Goal: Task Accomplishment & Management: Manage account settings

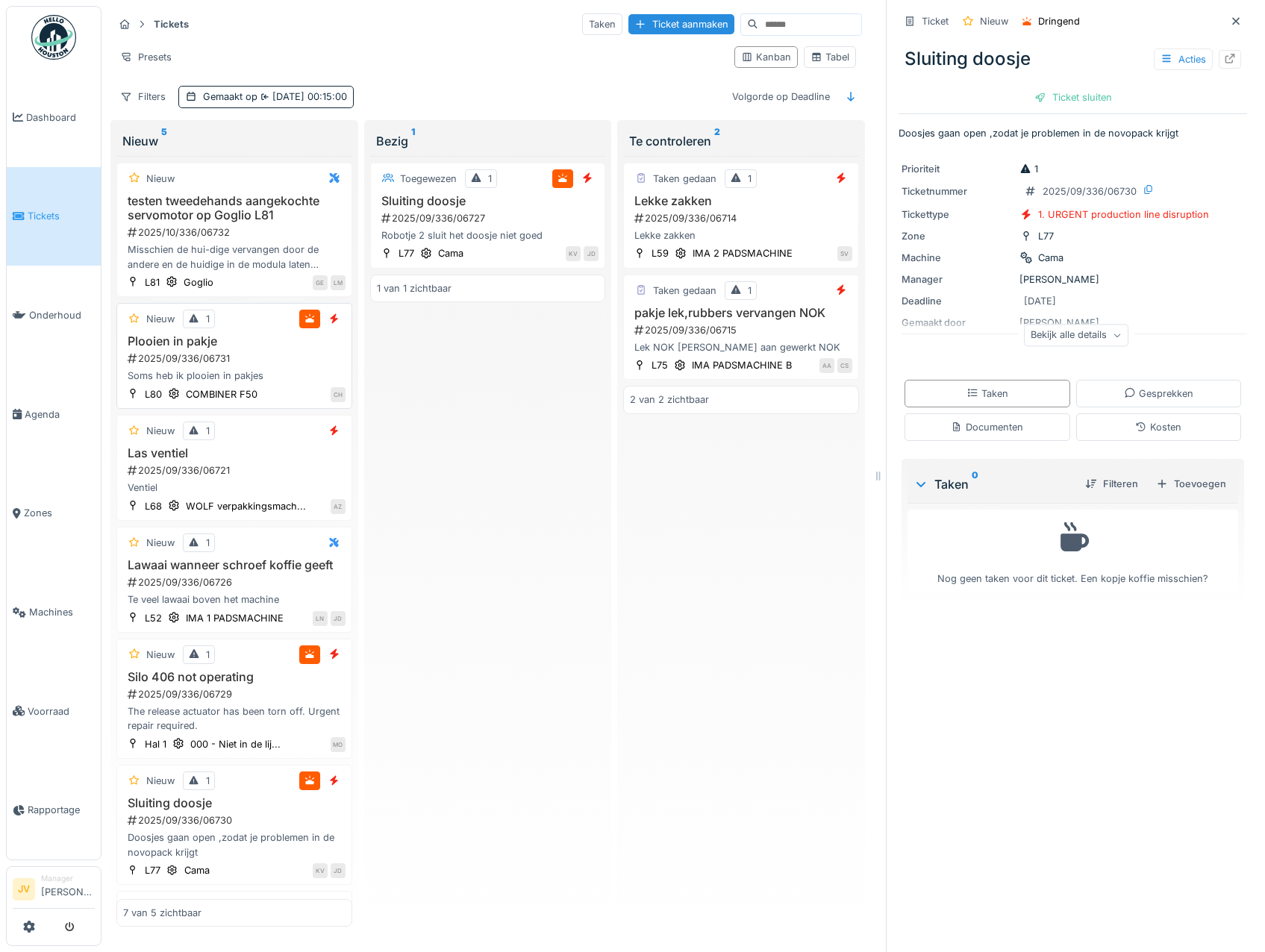
click at [315, 367] on div "Plooien in pakje 2025/09/336/06731 Soms heb ik plooien in pakjes" at bounding box center [234, 358] width 222 height 49
click at [1162, 61] on icon at bounding box center [1166, 58] width 9 height 8
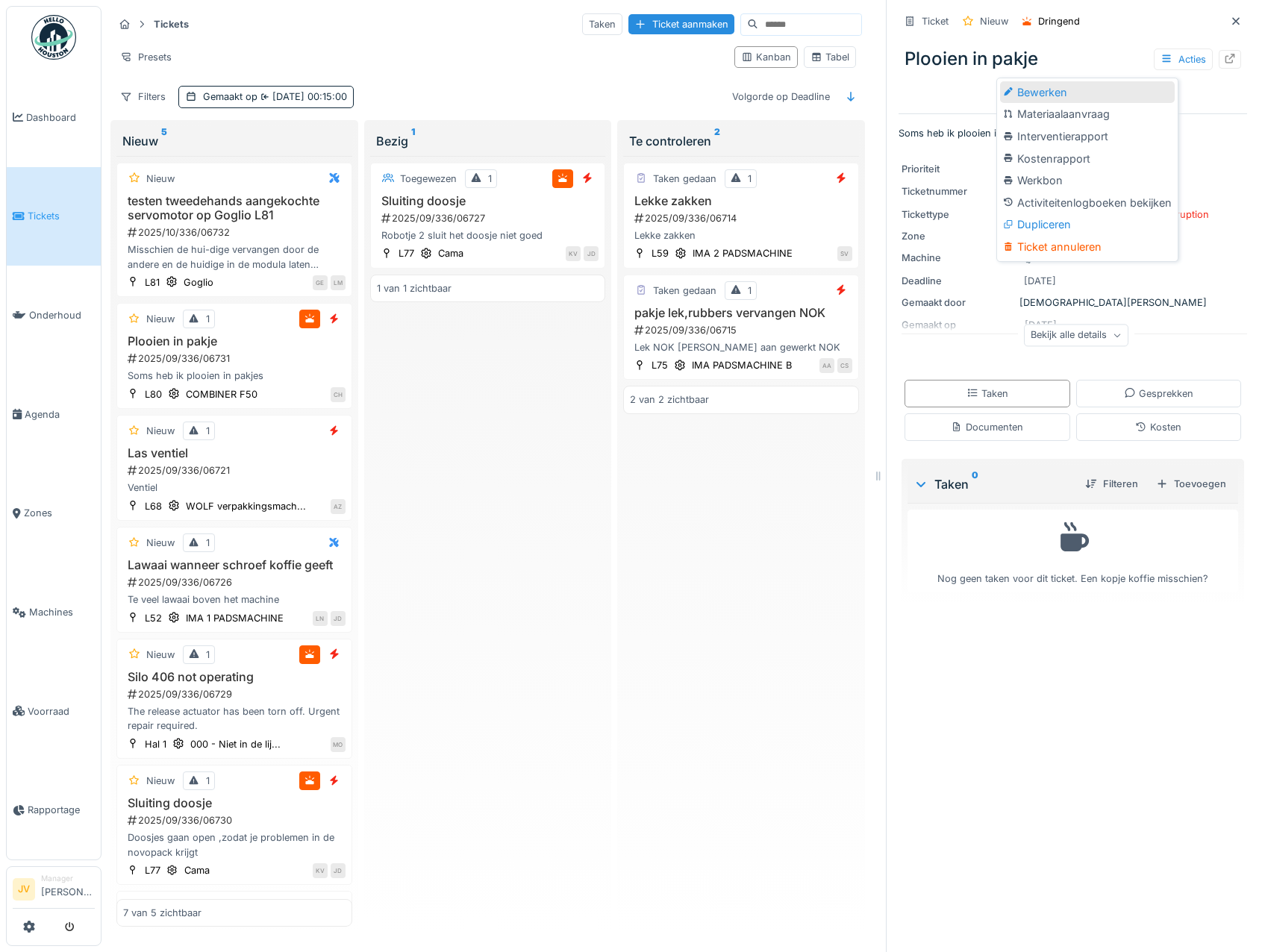
click at [1082, 94] on div "Bewerken" at bounding box center [1086, 93] width 174 height 22
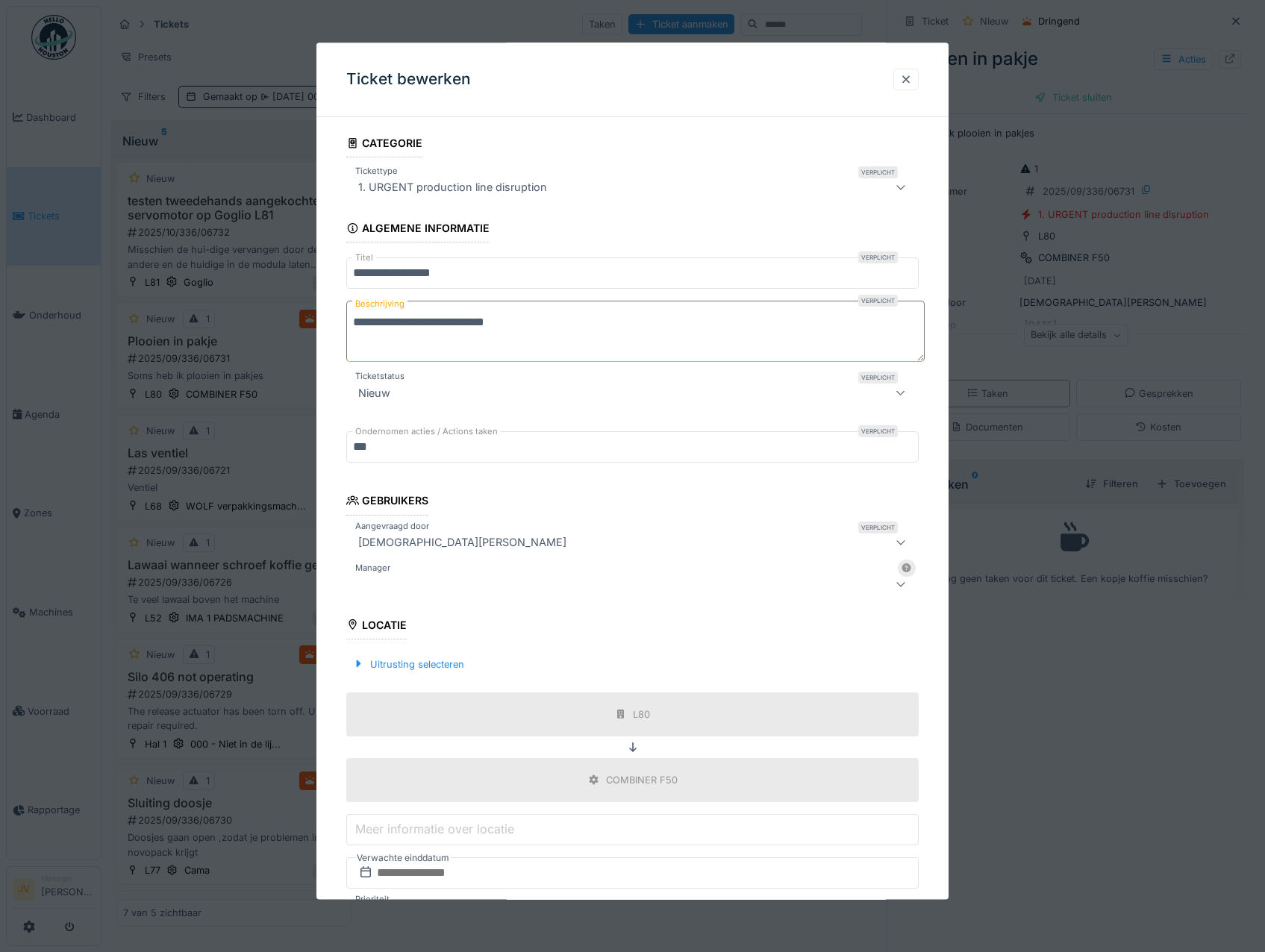
click at [431, 579] on div at bounding box center [598, 584] width 492 height 18
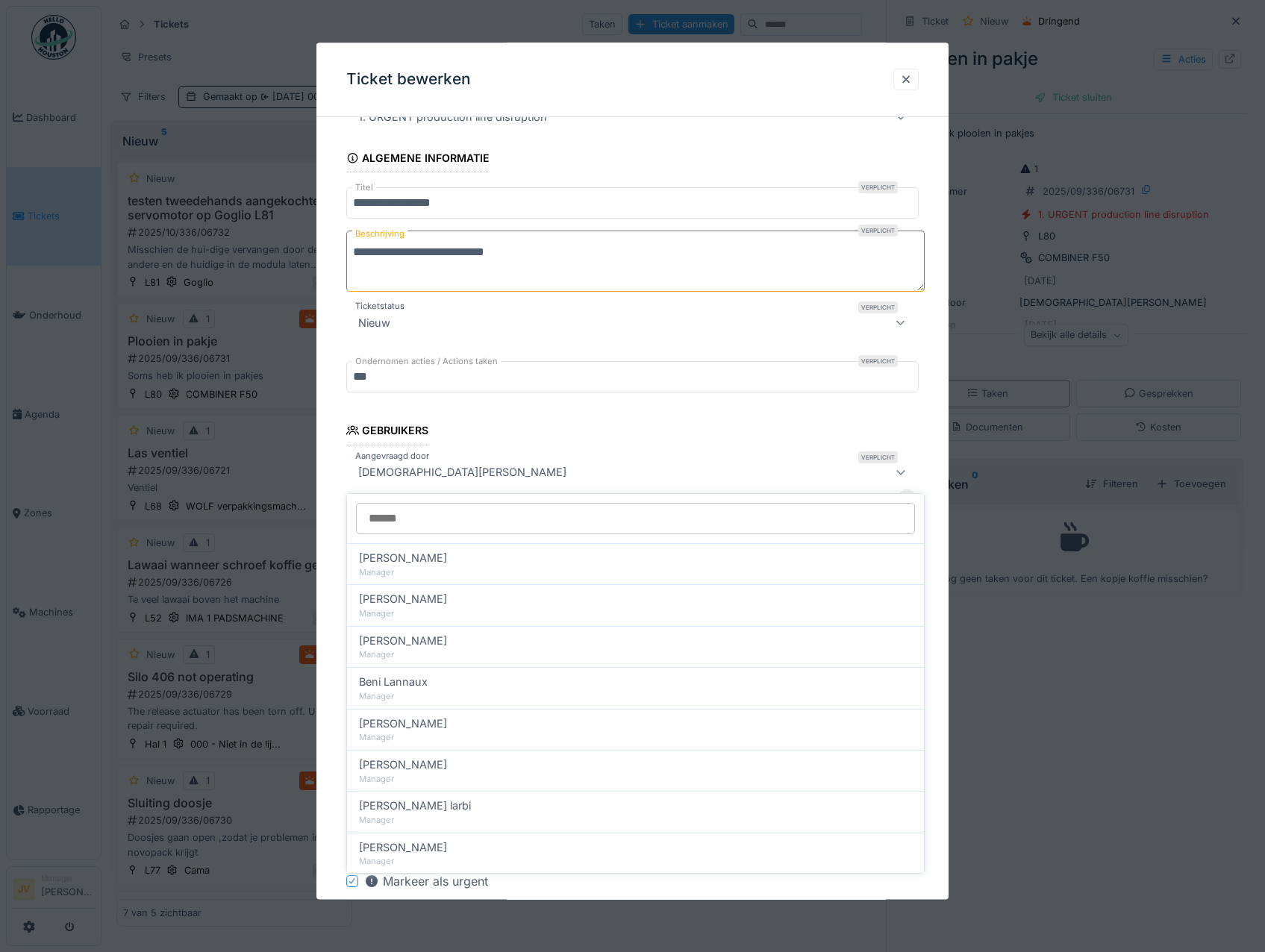
scroll to position [112, 0]
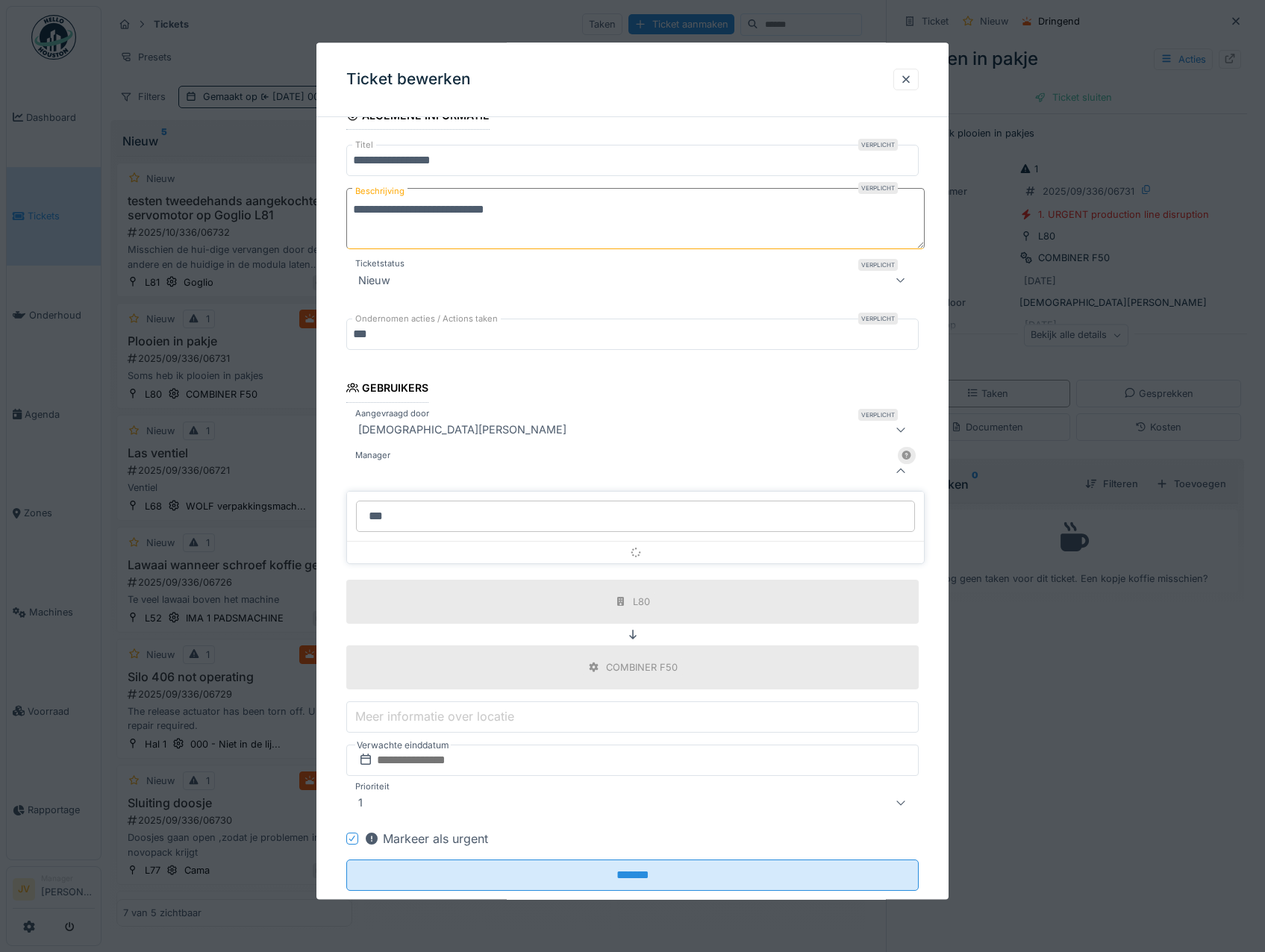
type input "****"
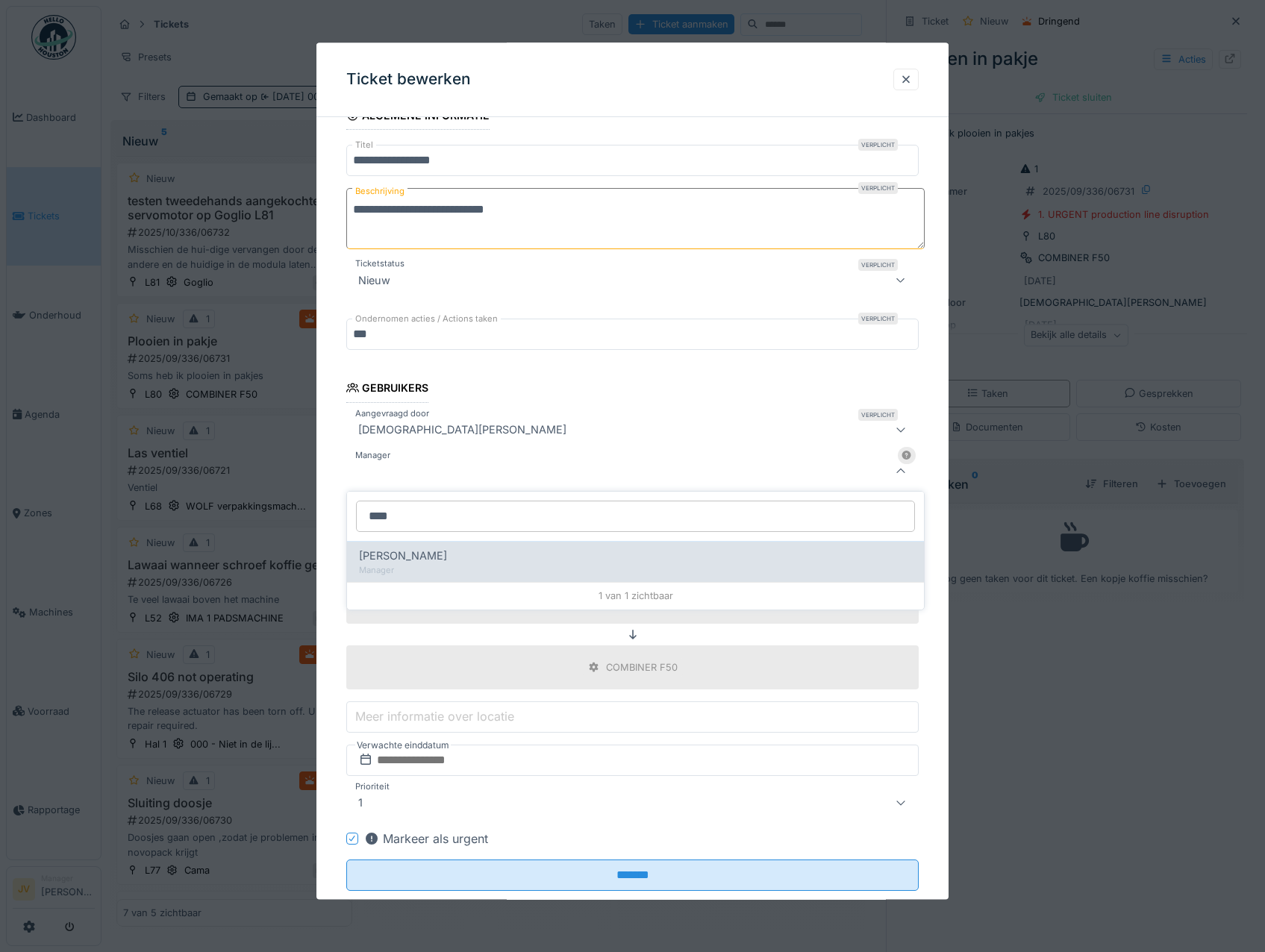
click at [424, 556] on span "[PERSON_NAME]" at bounding box center [403, 555] width 88 height 16
type input "****"
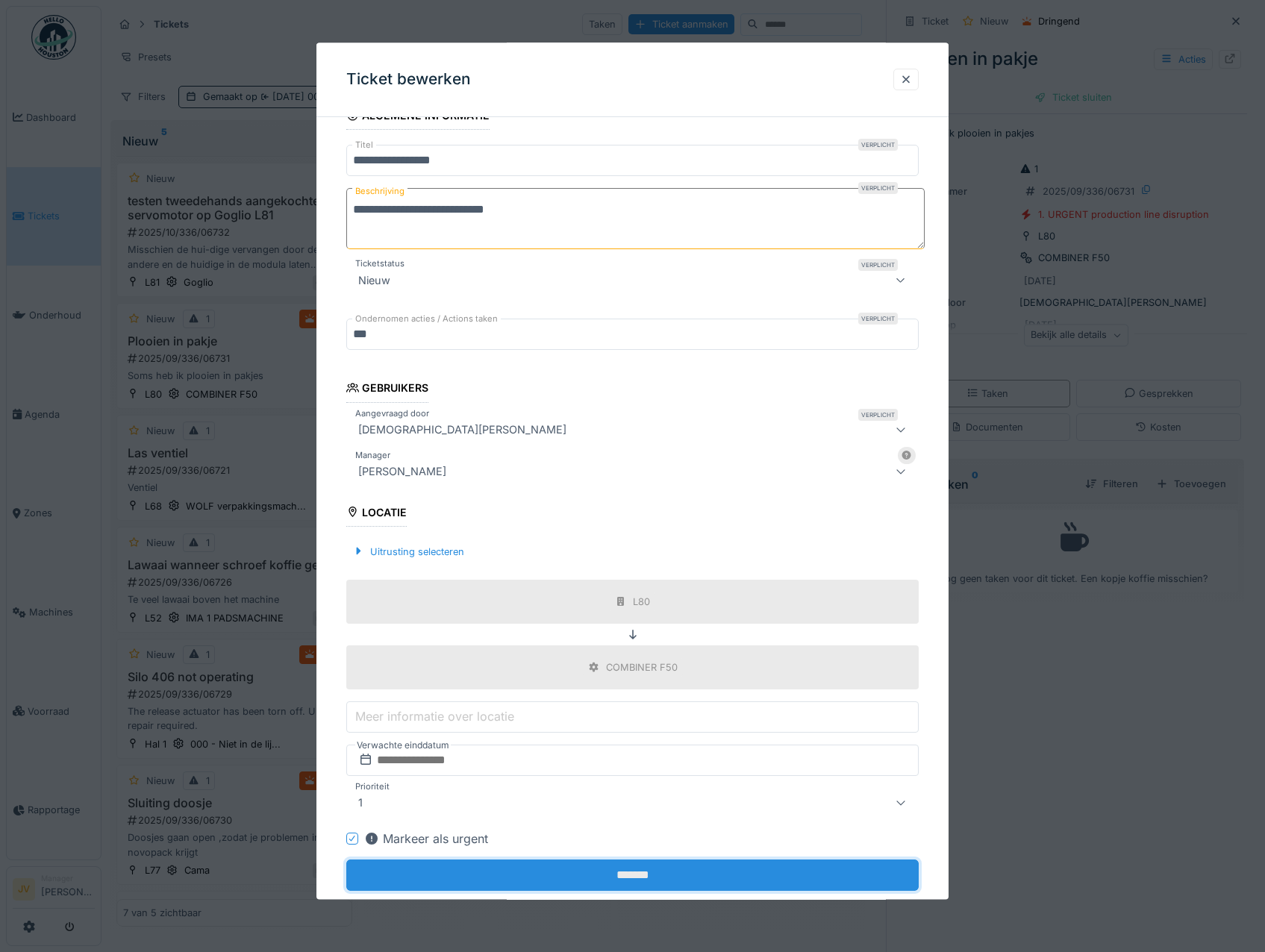
click at [609, 875] on input "*******" at bounding box center [632, 875] width 573 height 31
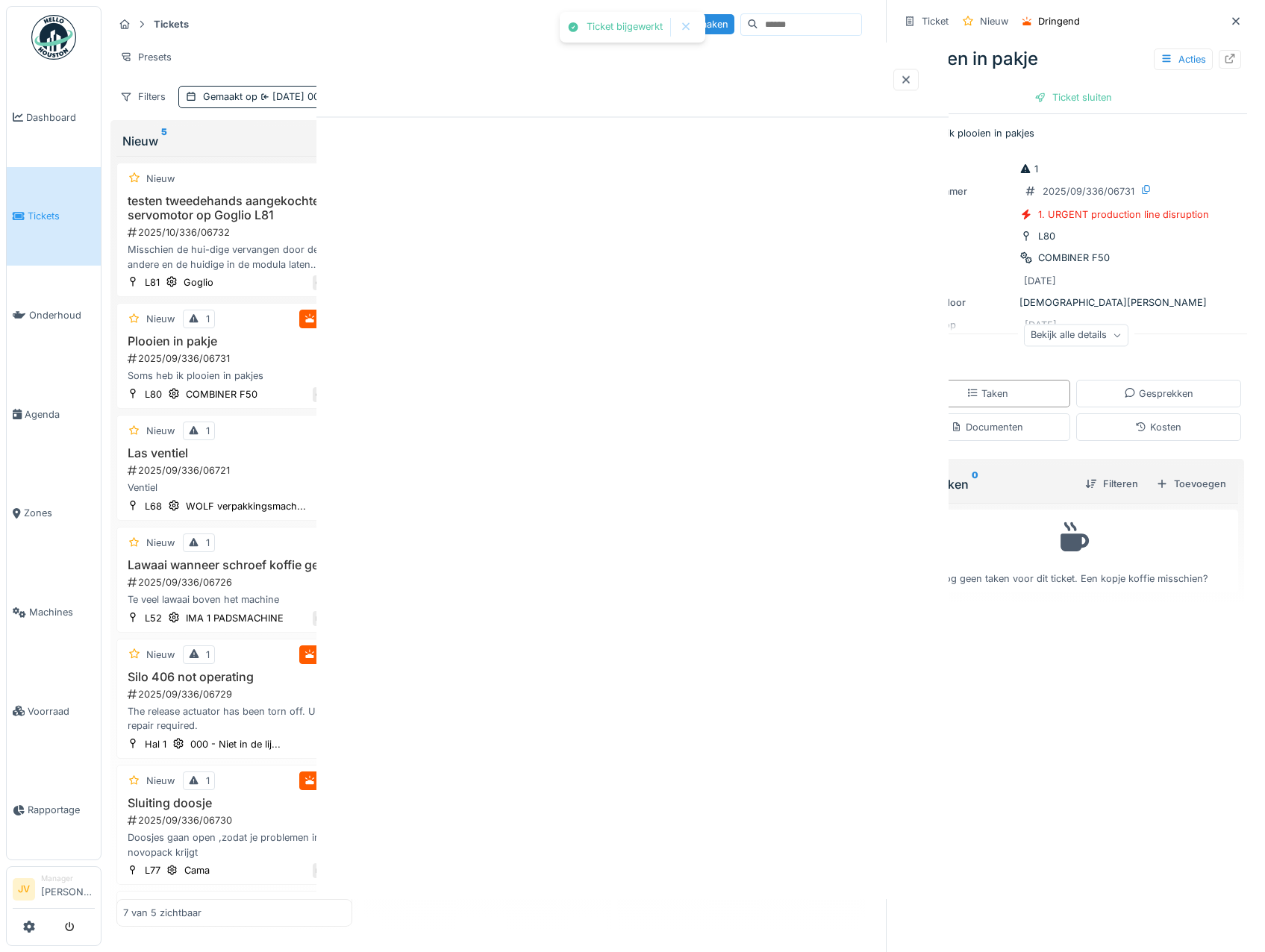
scroll to position [0, 0]
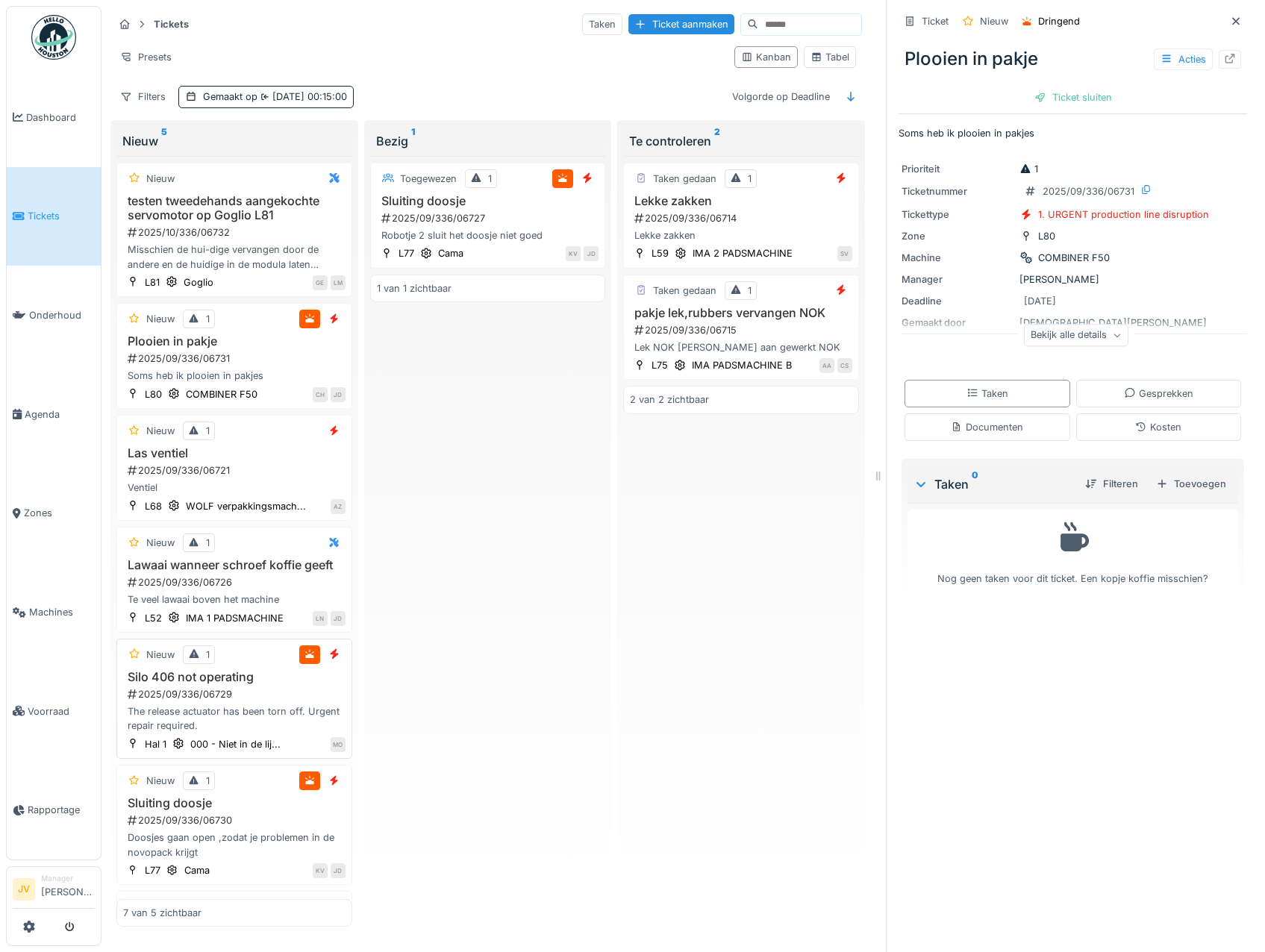
click at [310, 701] on div "2025/09/336/06729" at bounding box center [235, 694] width 219 height 15
click at [1160, 58] on icon at bounding box center [1166, 58] width 12 height 9
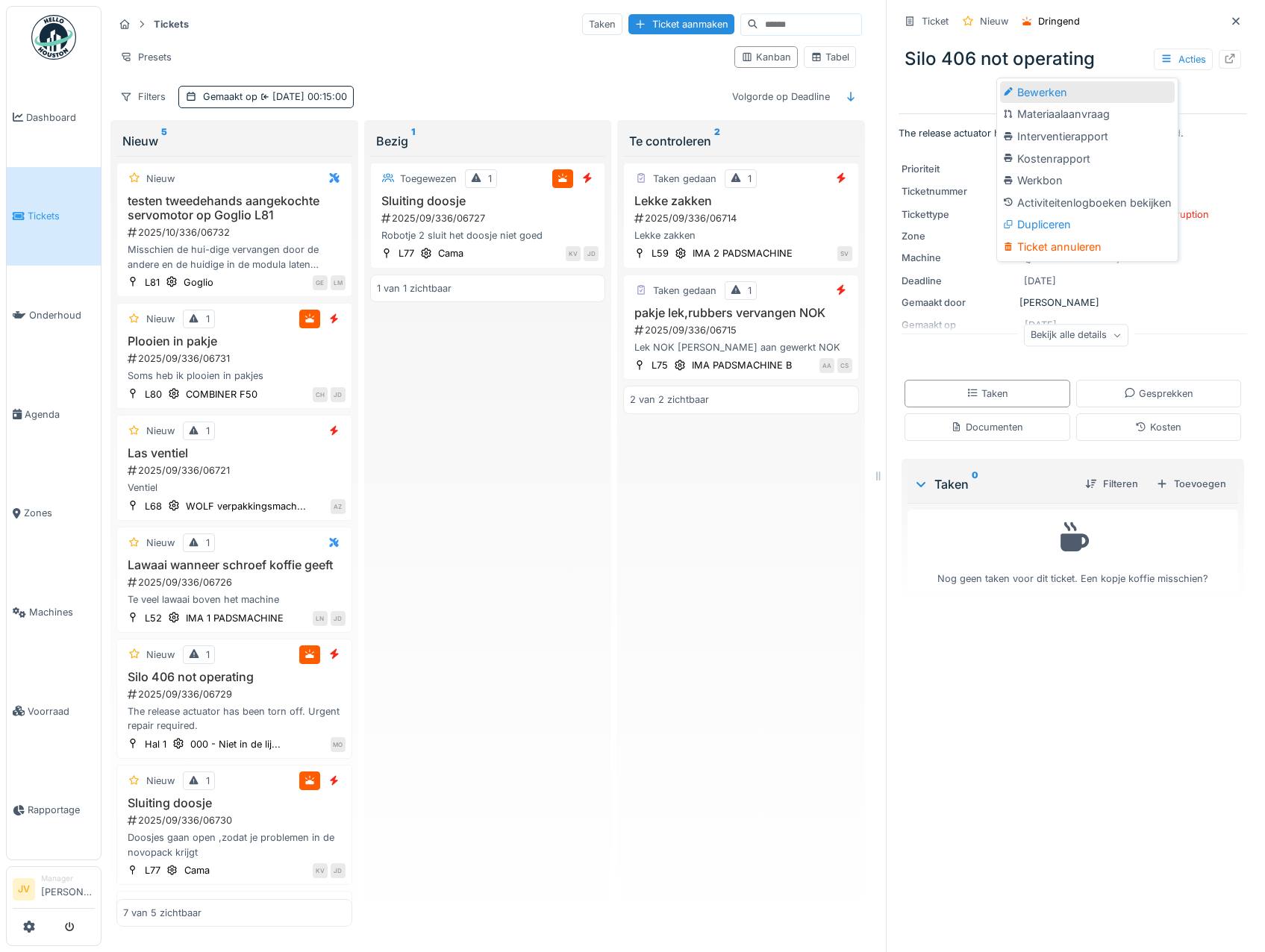
click at [1072, 92] on div "Bewerken" at bounding box center [1086, 93] width 174 height 22
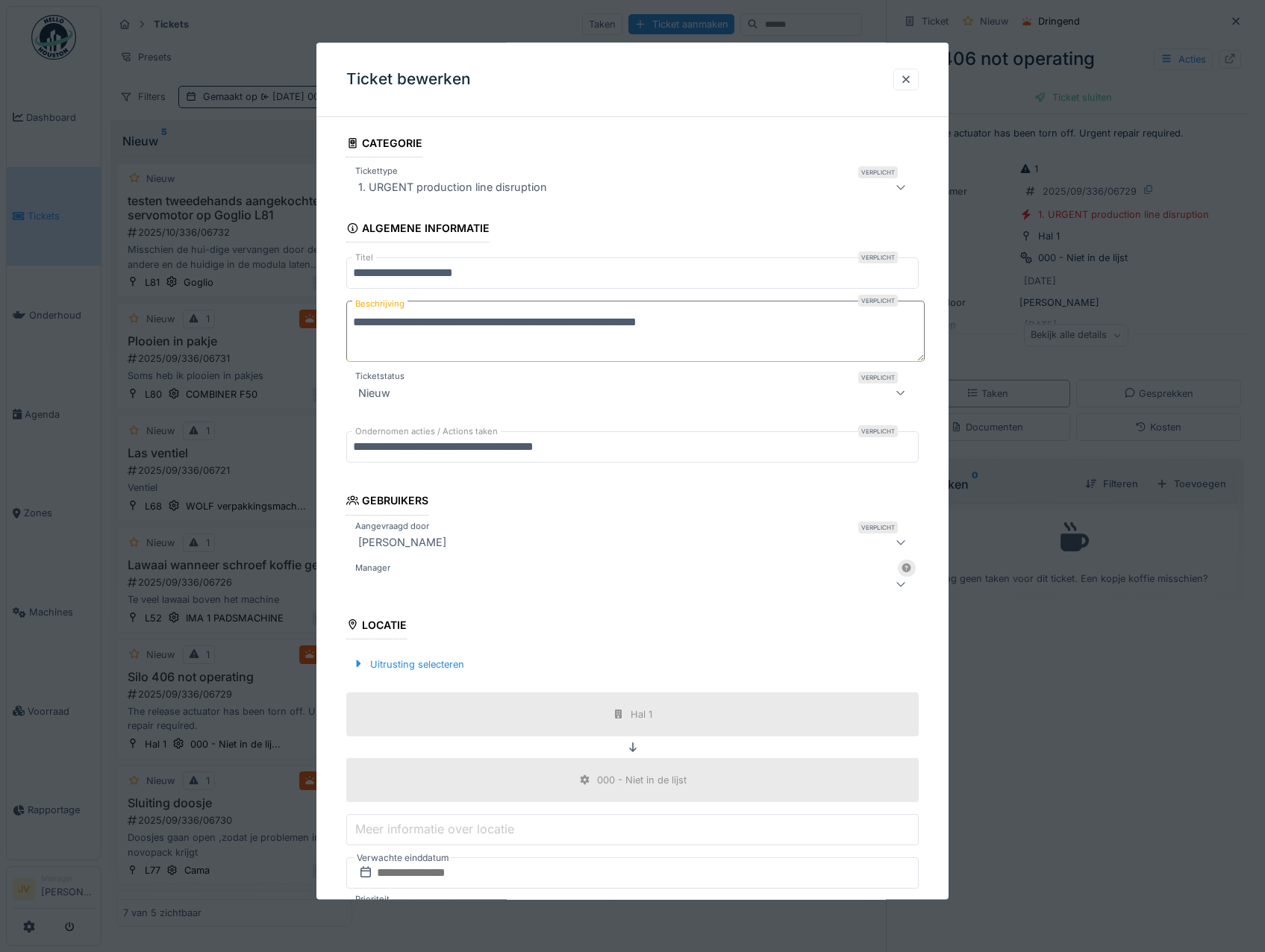
click at [419, 585] on div at bounding box center [598, 584] width 492 height 18
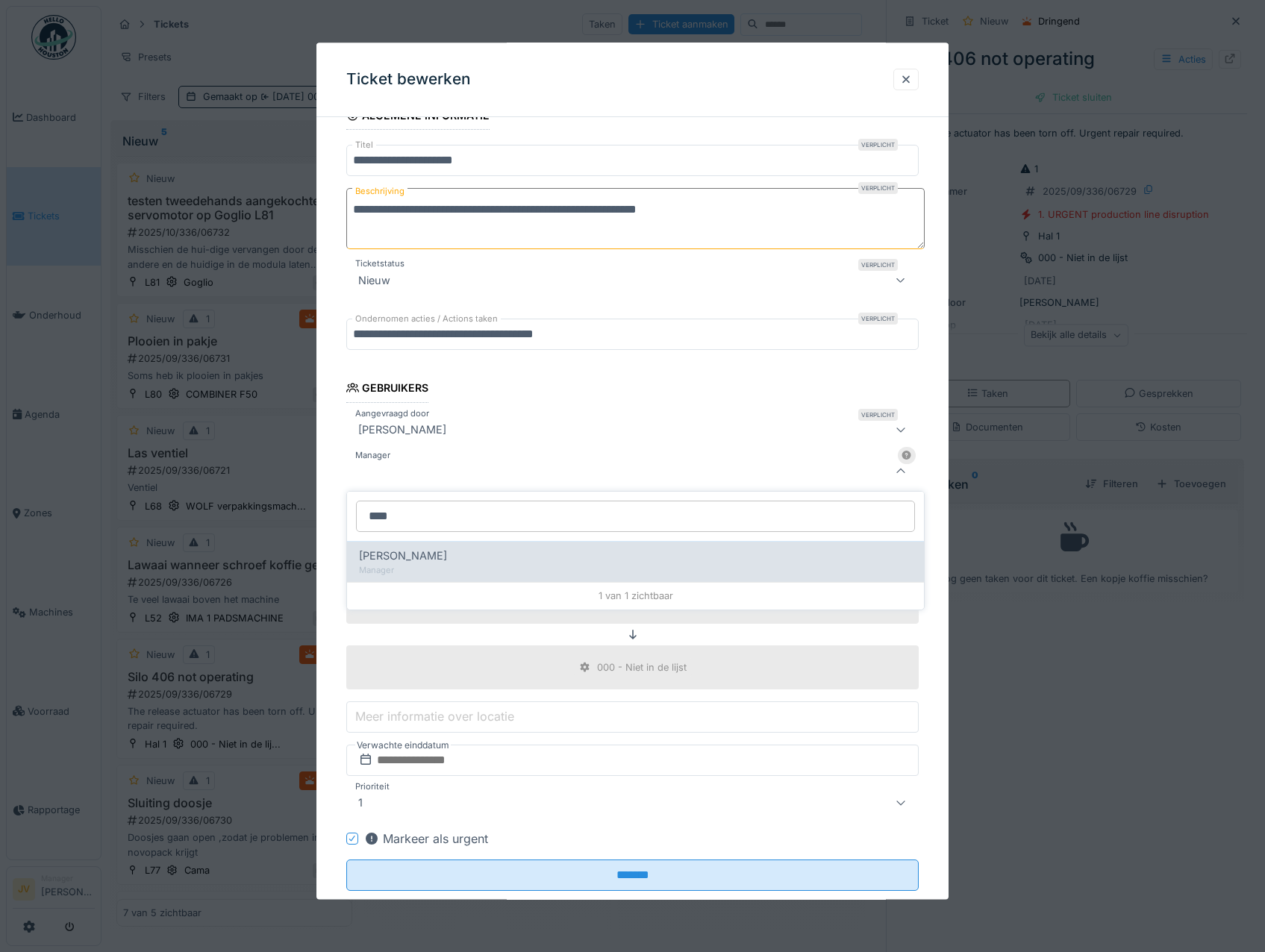
type input "****"
click at [429, 563] on span "[PERSON_NAME]" at bounding box center [403, 555] width 88 height 16
type input "****"
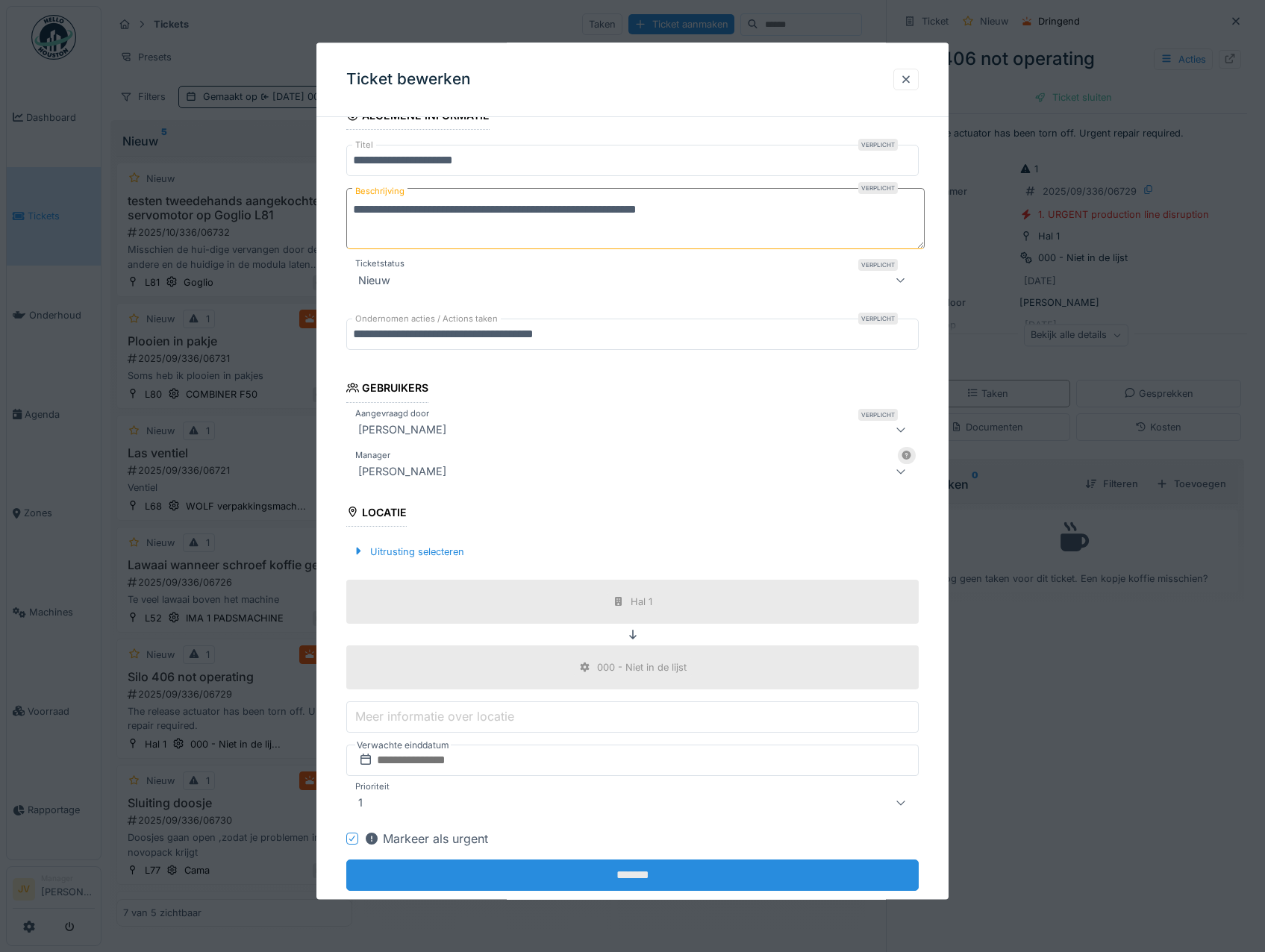
click at [621, 864] on input "*******" at bounding box center [632, 875] width 573 height 31
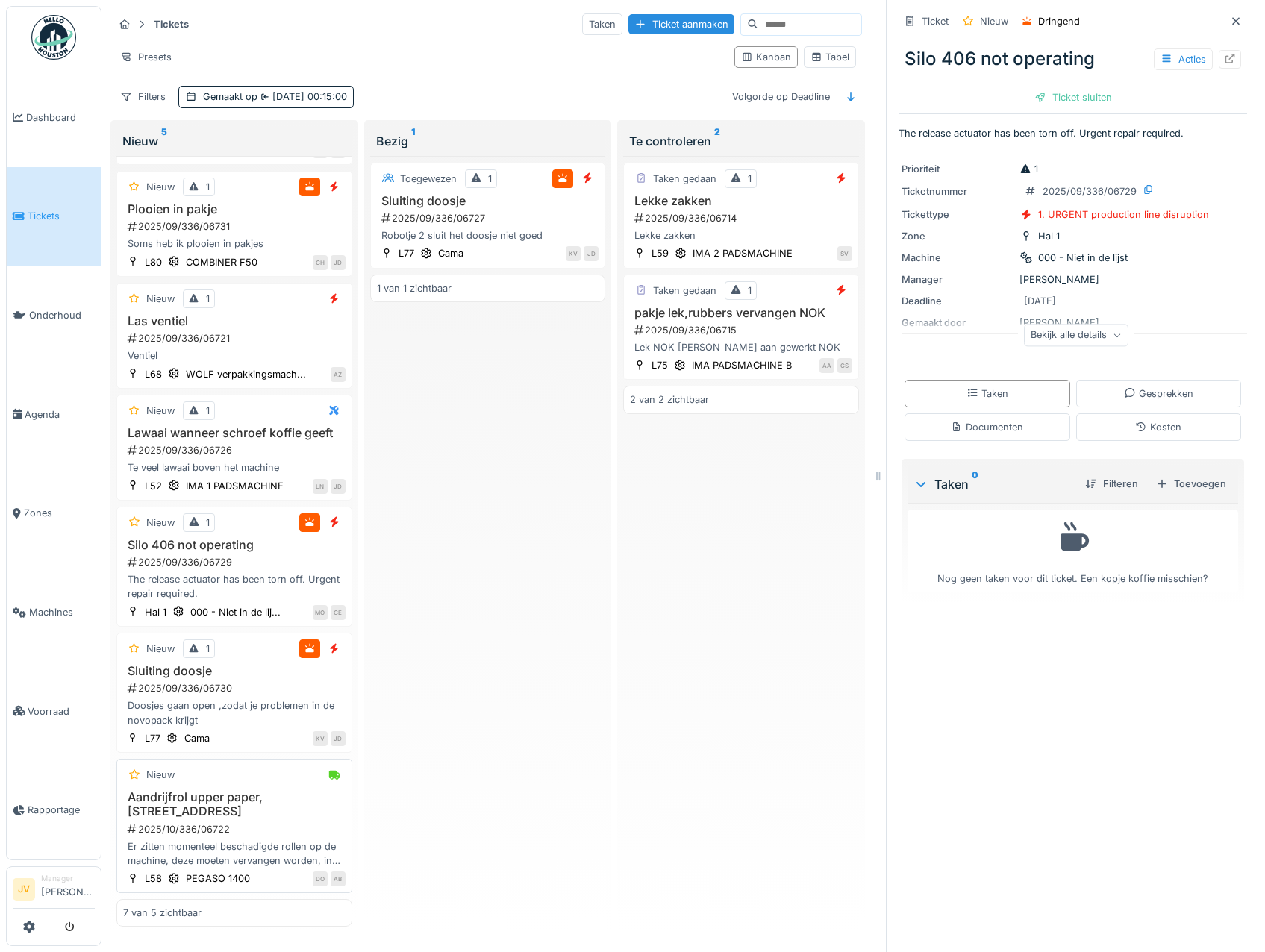
scroll to position [11, 0]
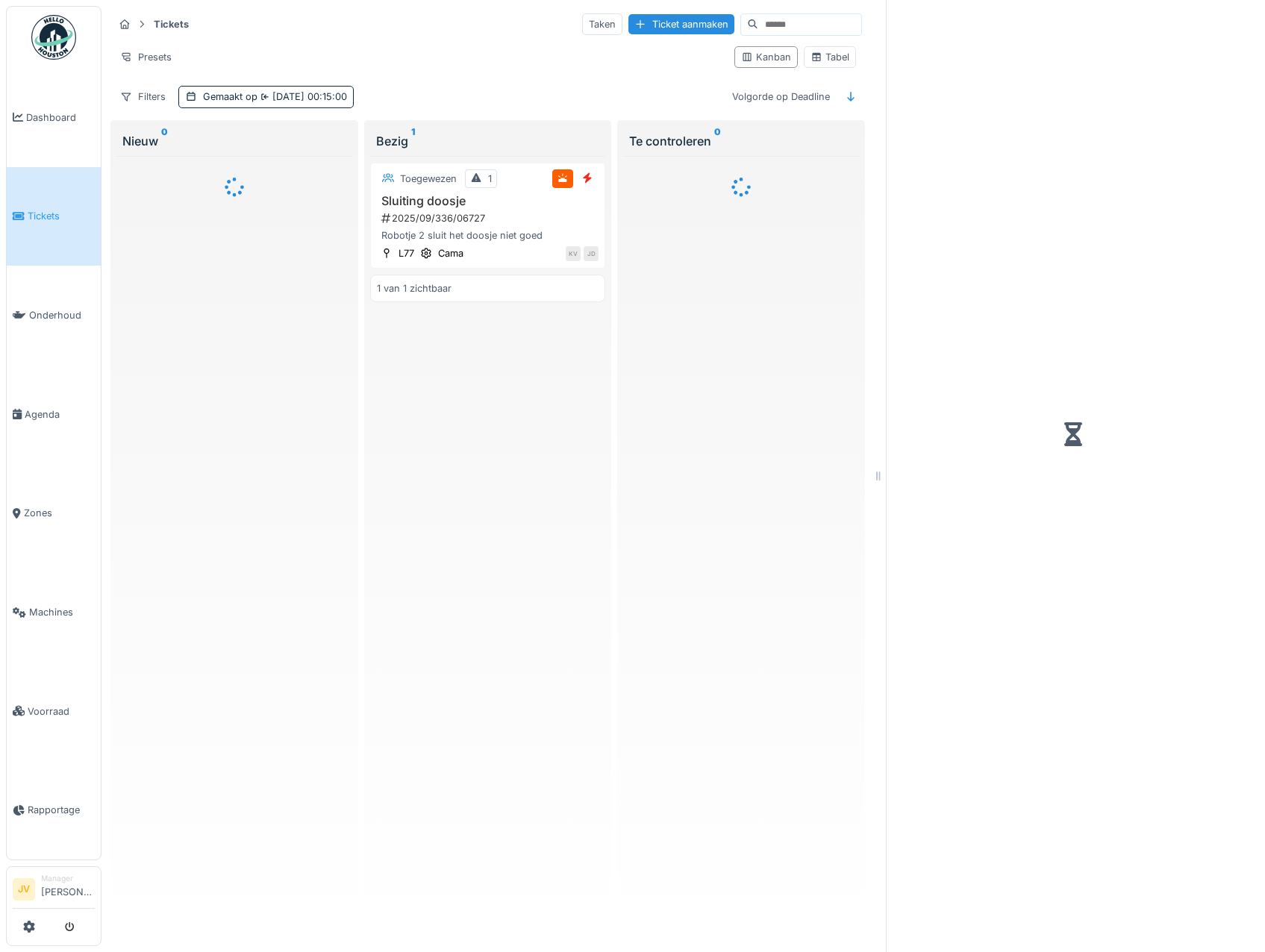
scroll to position [11, 0]
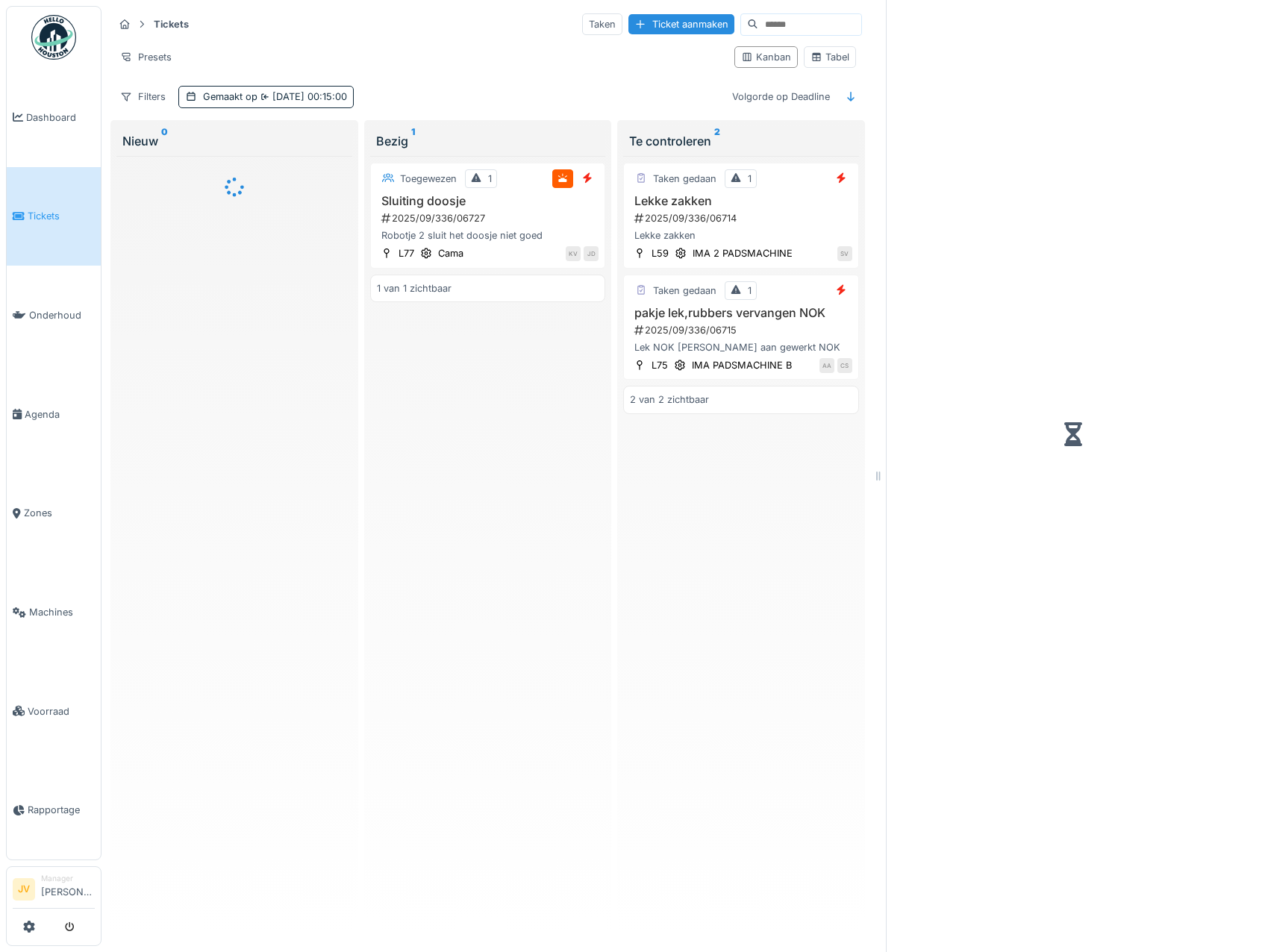
scroll to position [11, 0]
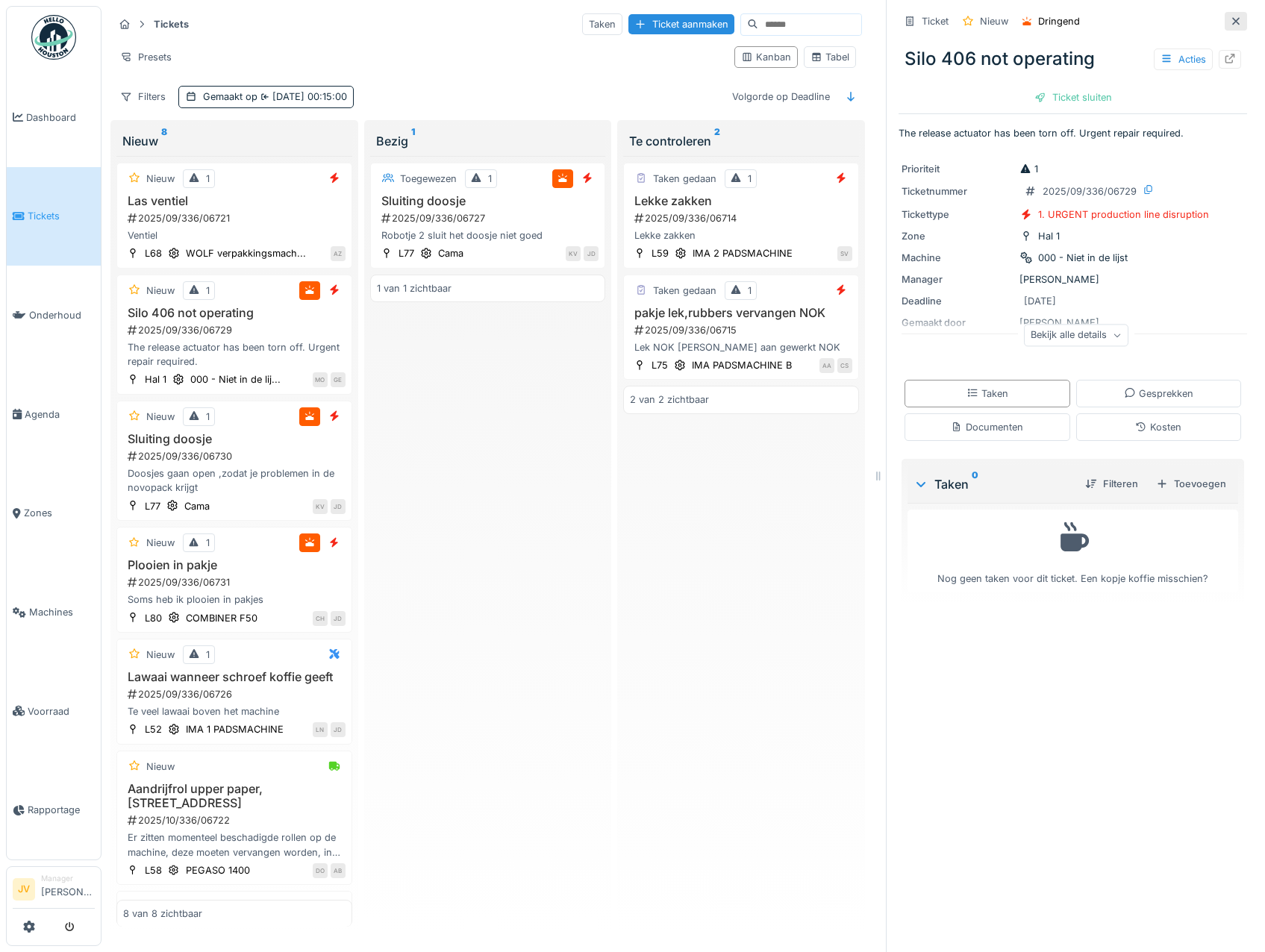
click at [1225, 12] on div at bounding box center [1236, 21] width 22 height 19
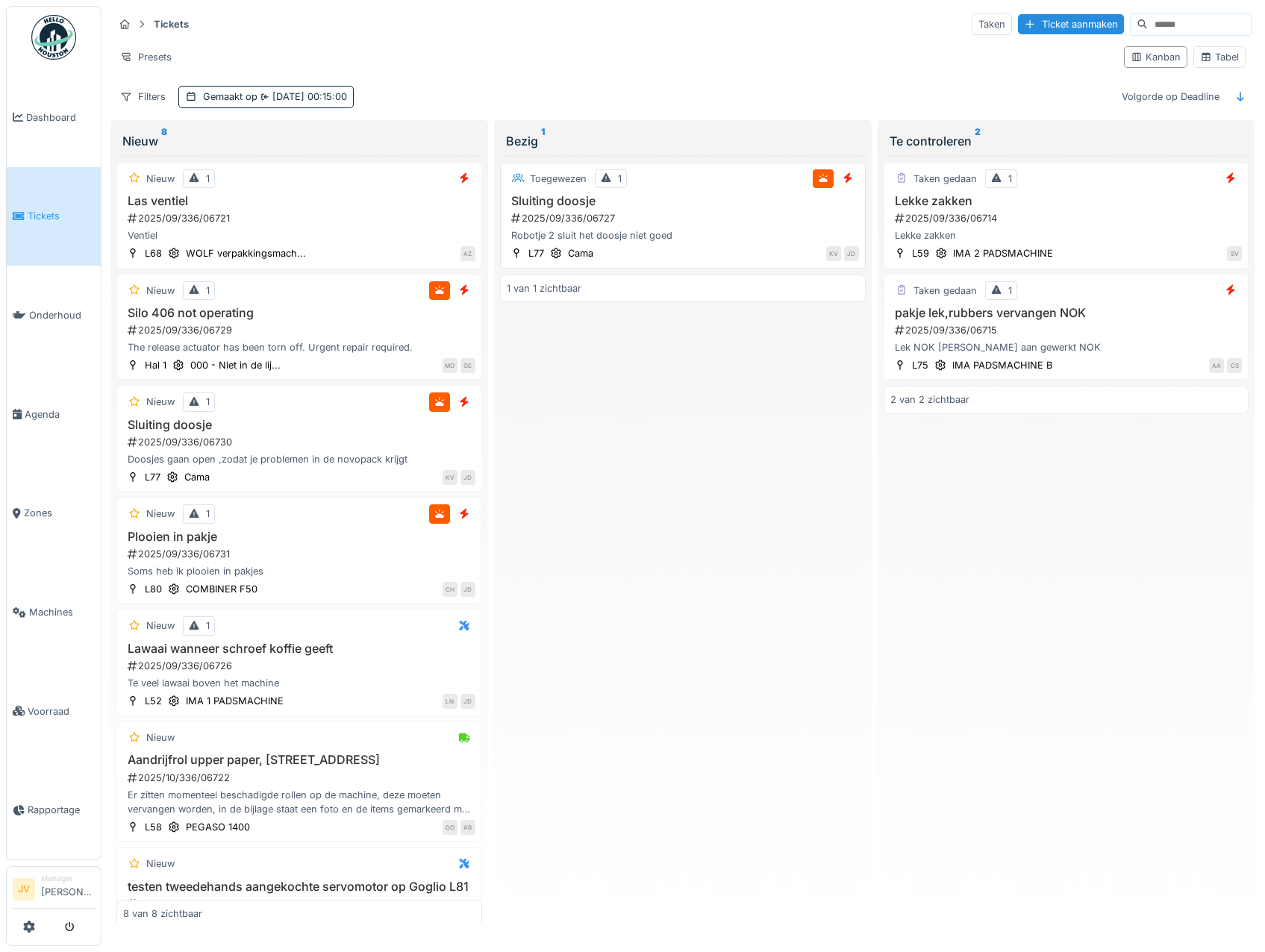
click at [710, 205] on div "Sluiting doosje 2025/09/336/06727 Robotje 2 sluit het doosje niet goed" at bounding box center [683, 218] width 352 height 49
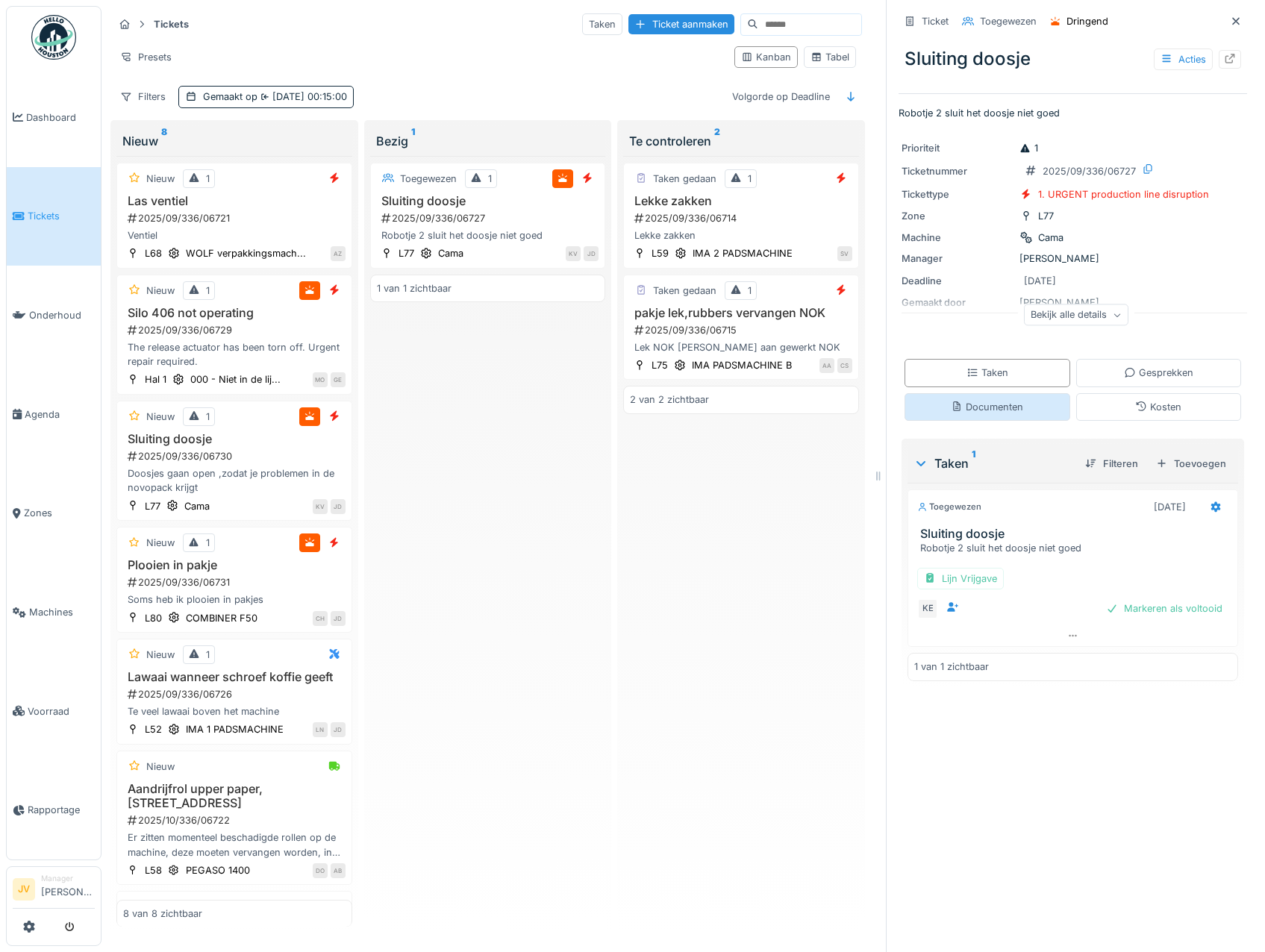
click at [958, 407] on div "Documenten" at bounding box center [987, 407] width 72 height 15
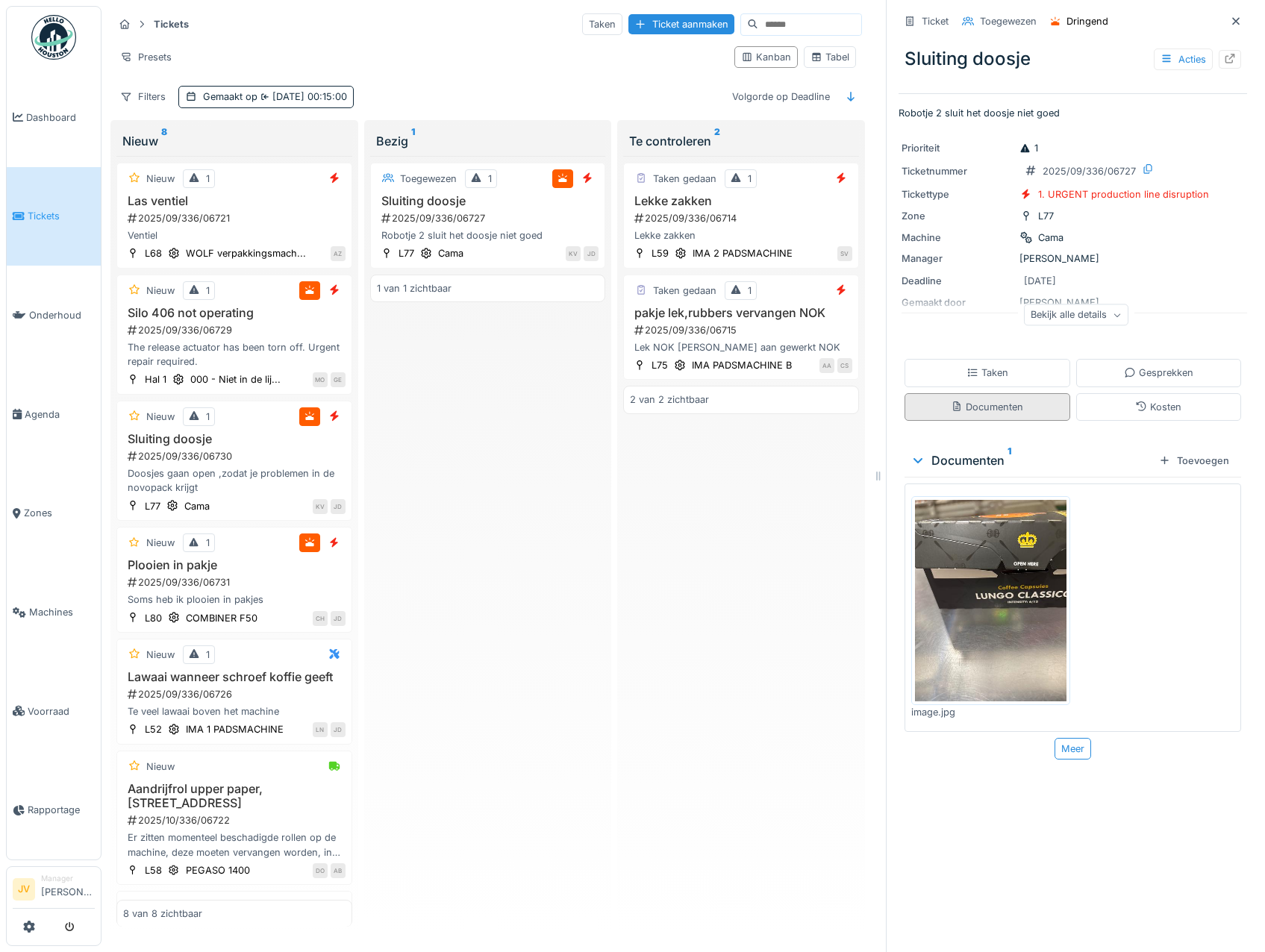
scroll to position [11, 0]
click at [998, 536] on img at bounding box center [990, 600] width 151 height 202
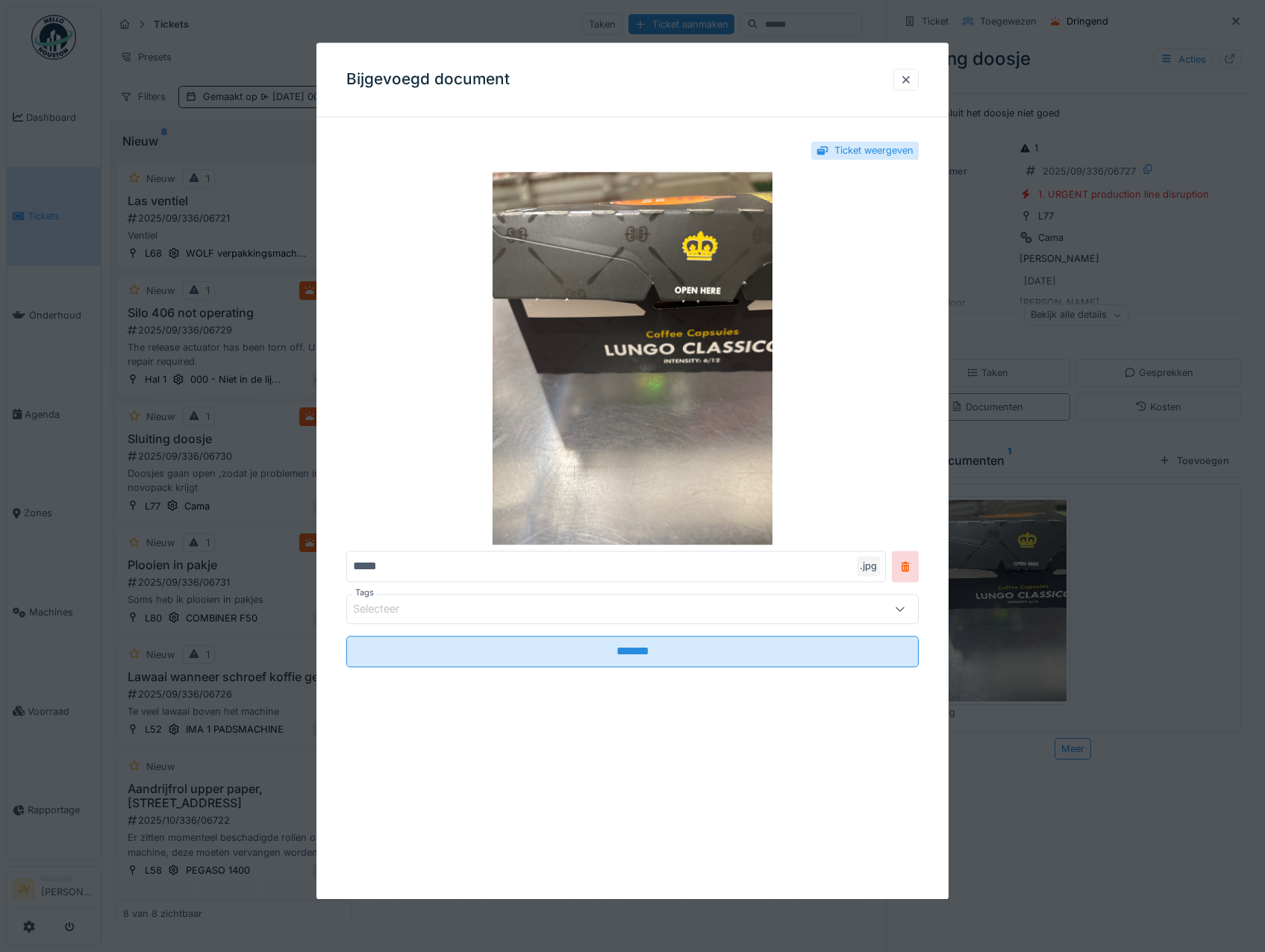
drag, startPoint x: 911, startPoint y: 82, endPoint x: 914, endPoint y: 56, distance: 26.2
click at [911, 82] on div at bounding box center [906, 79] width 12 height 15
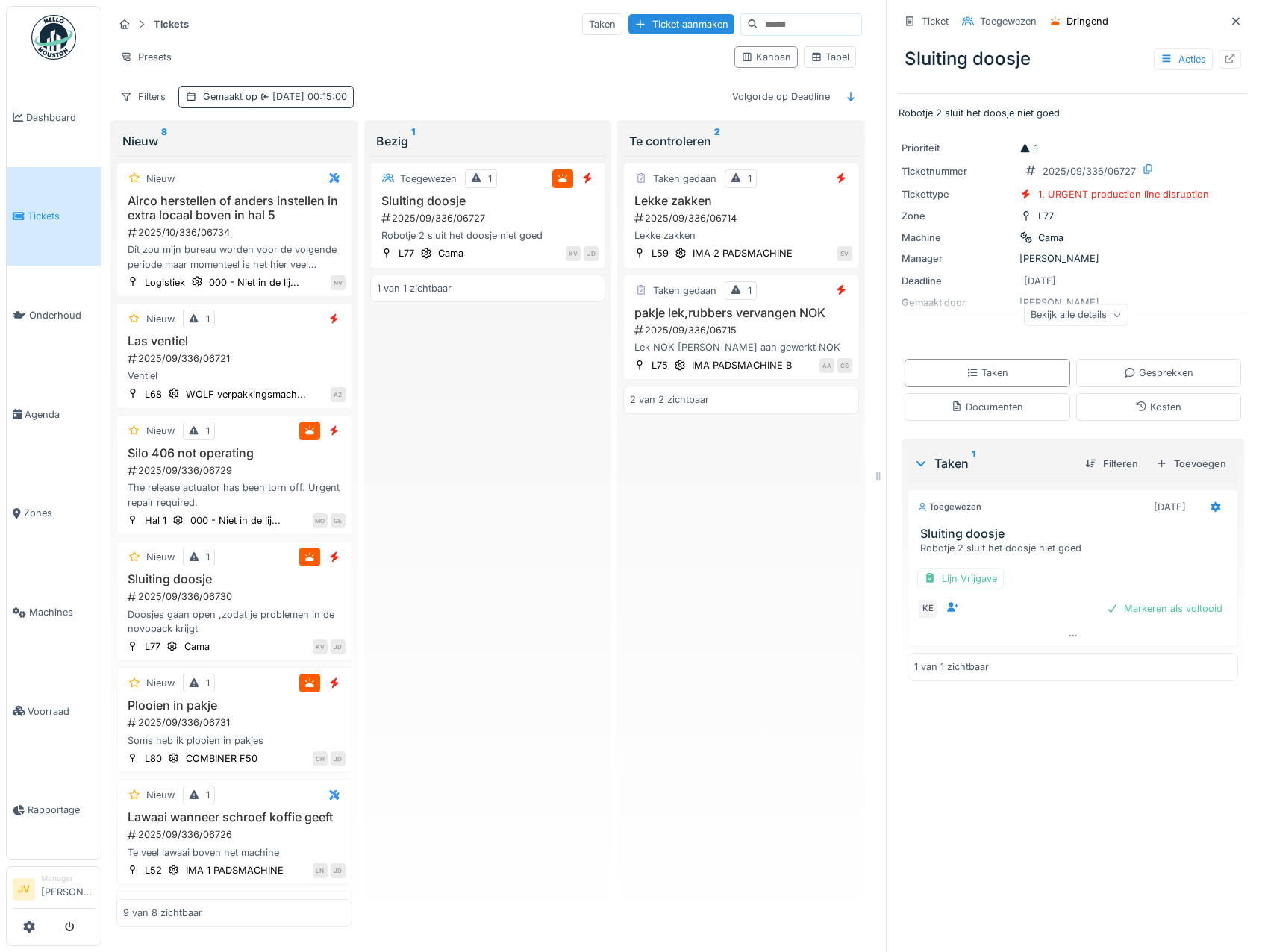
click at [244, 92] on div "Gemaakt op 26-9-2025 00:15:00" at bounding box center [275, 96] width 144 height 15
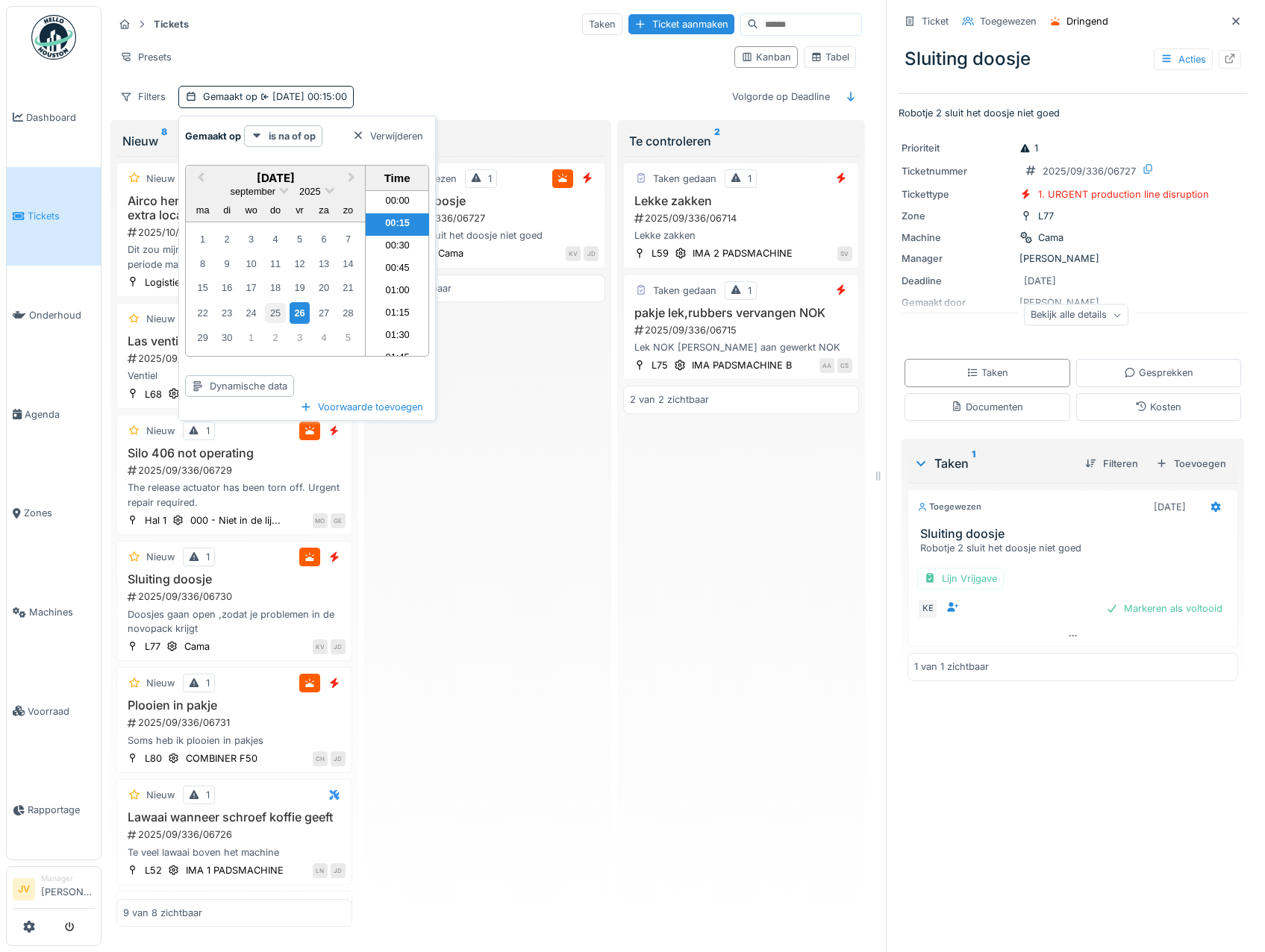
click at [281, 304] on div "25" at bounding box center [274, 312] width 20 height 20
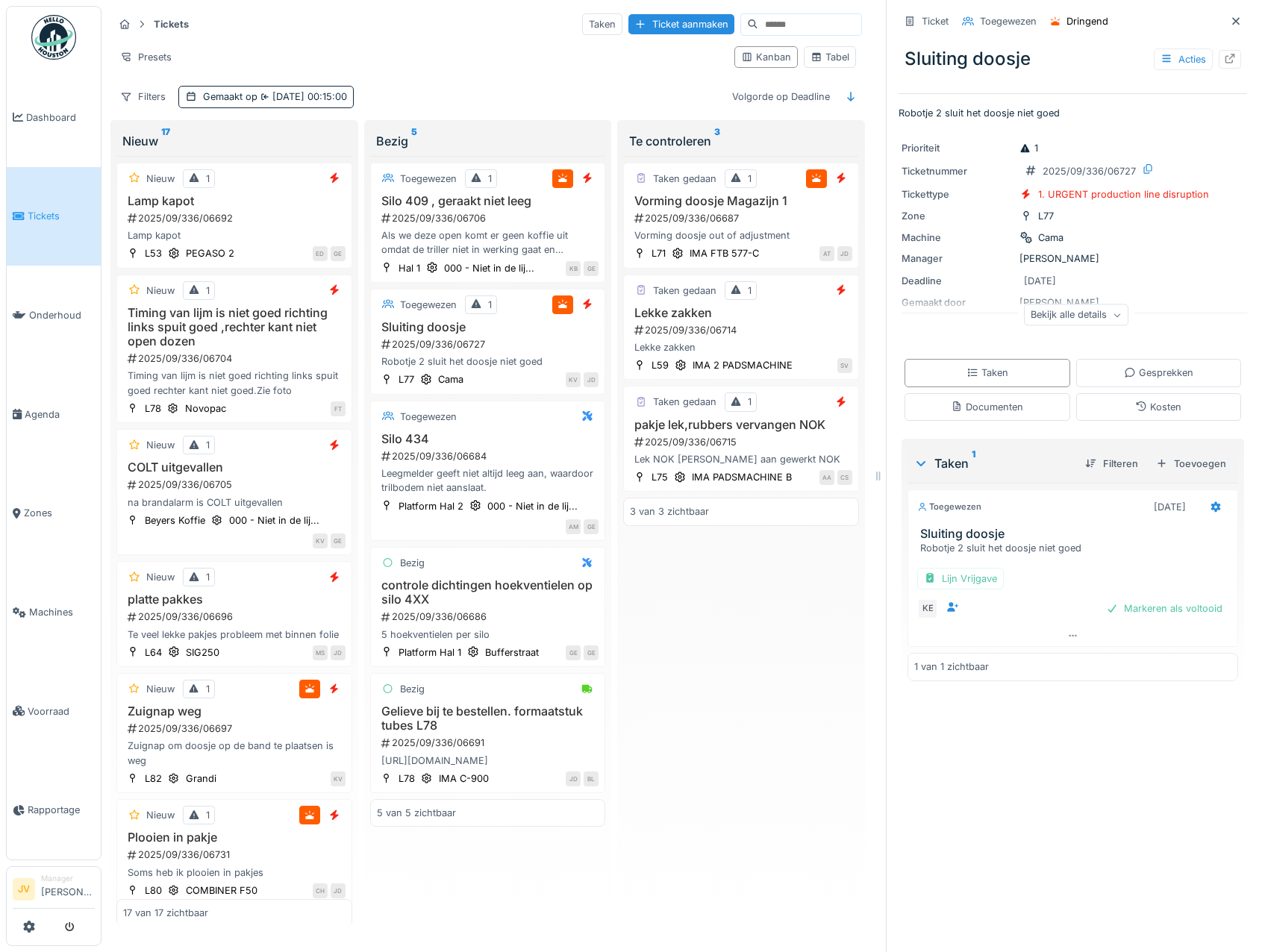
click at [758, 26] on input at bounding box center [810, 25] width 103 height 21
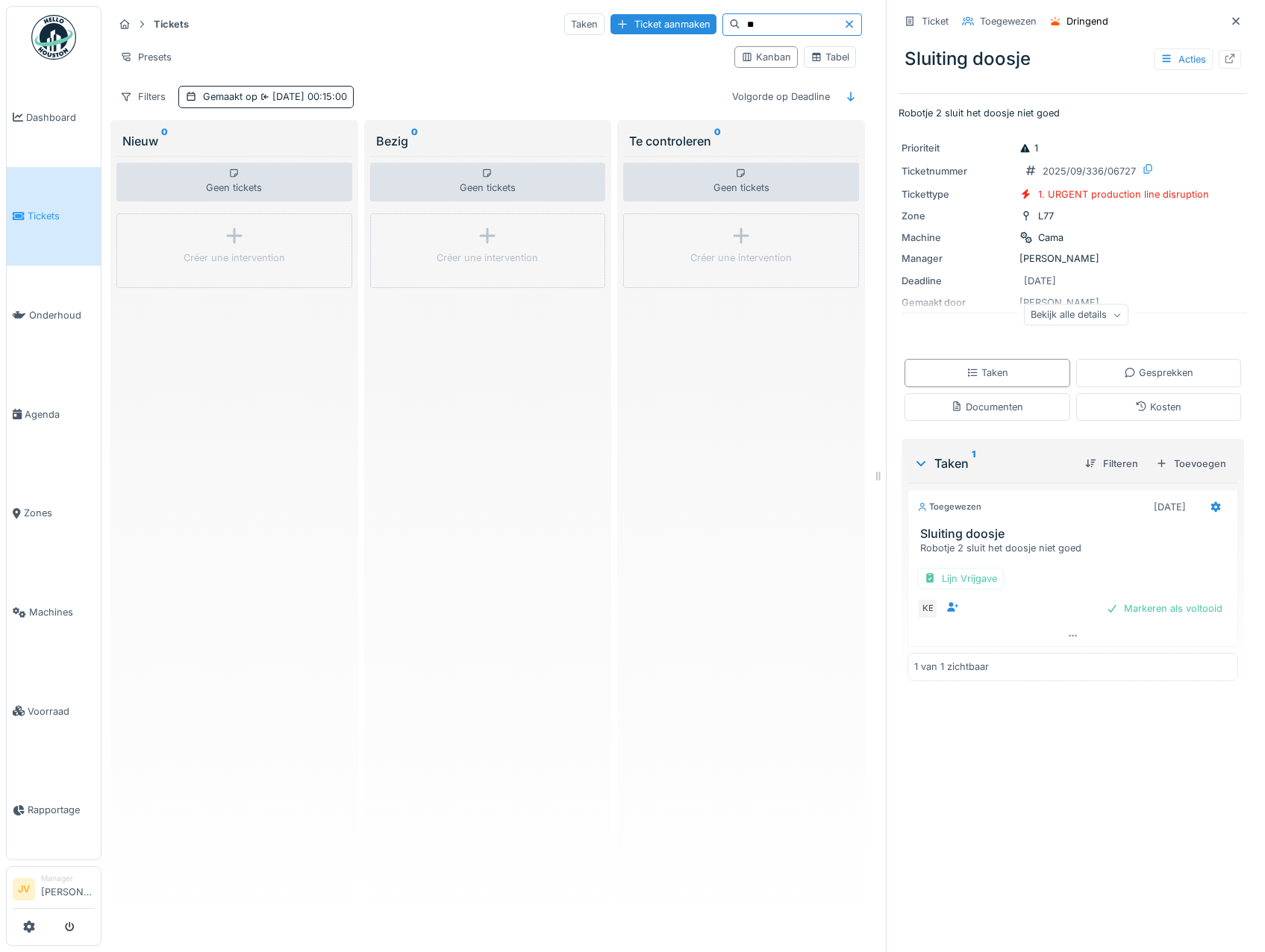
type input "*"
